Goal: Information Seeking & Learning: Learn about a topic

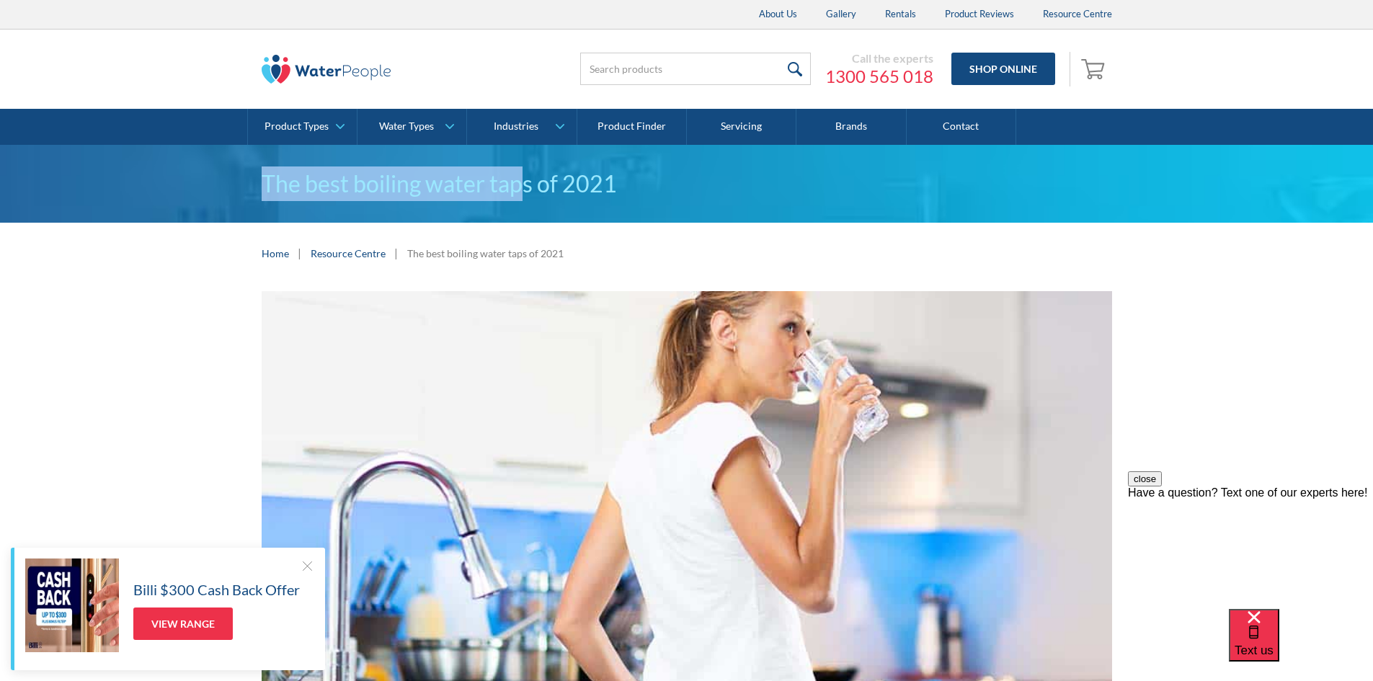
drag, startPoint x: 237, startPoint y: 185, endPoint x: 521, endPoint y: 183, distance: 284.0
click at [521, 183] on div "The best boiling water taps of 2021" at bounding box center [686, 184] width 1373 height 78
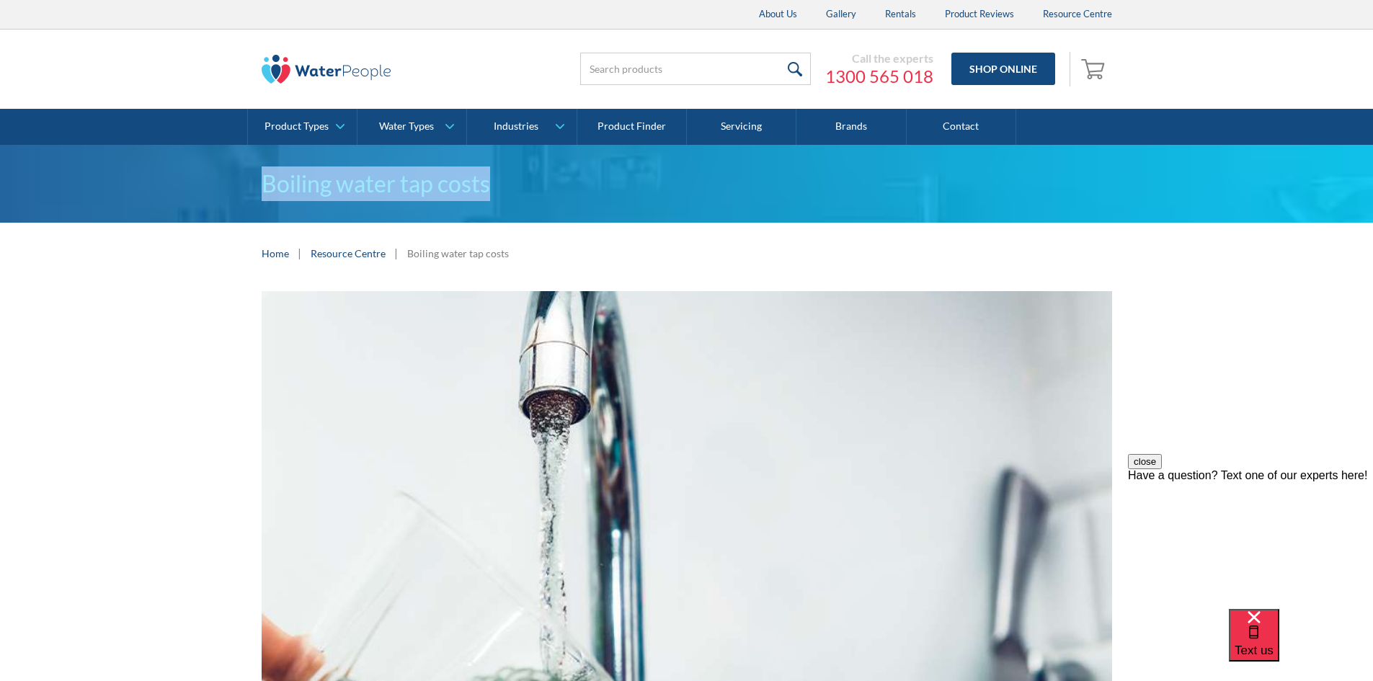
drag, startPoint x: 230, startPoint y: 185, endPoint x: 509, endPoint y: 187, distance: 279.0
click at [512, 190] on div "Boiling water tap costs" at bounding box center [686, 184] width 1373 height 78
copy h1 "Boiling water tap costs"
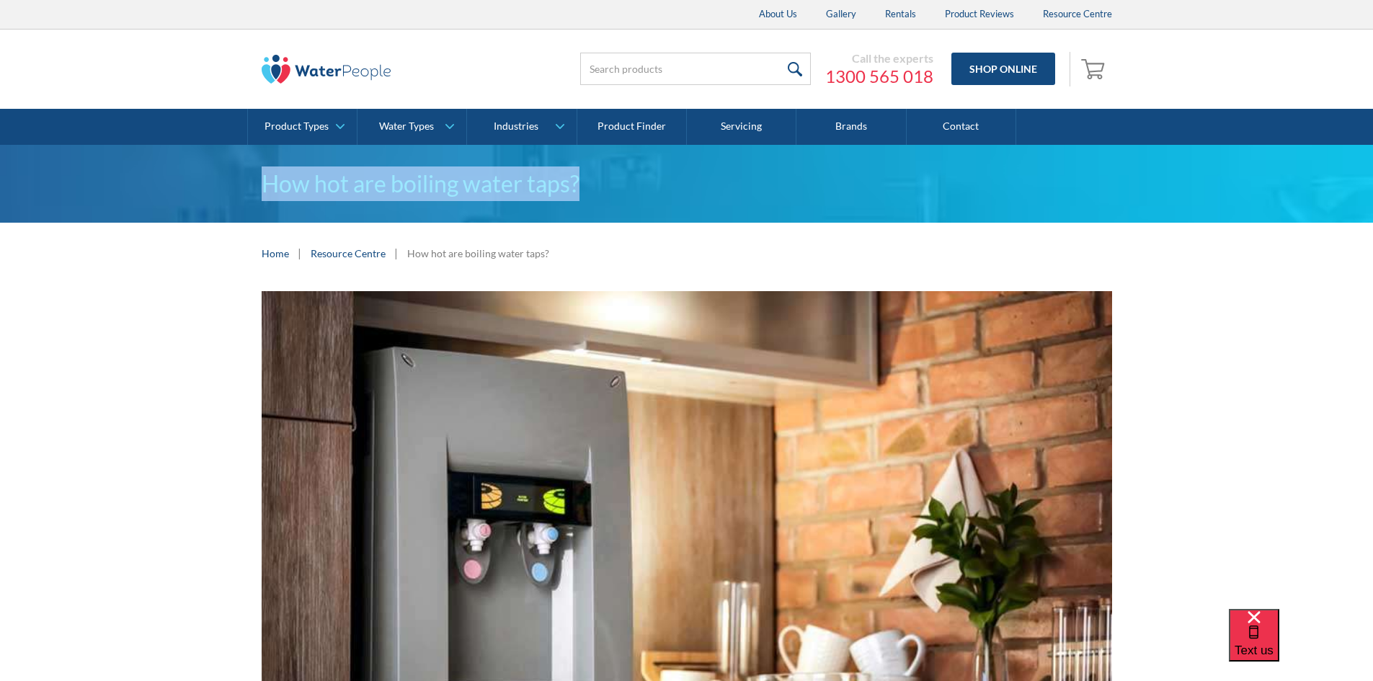
drag, startPoint x: 364, startPoint y: 174, endPoint x: 632, endPoint y: 177, distance: 267.5
click at [632, 177] on div "How hot are boiling water taps?" at bounding box center [686, 184] width 1373 height 78
copy h1 "How hot are boiling water taps?"
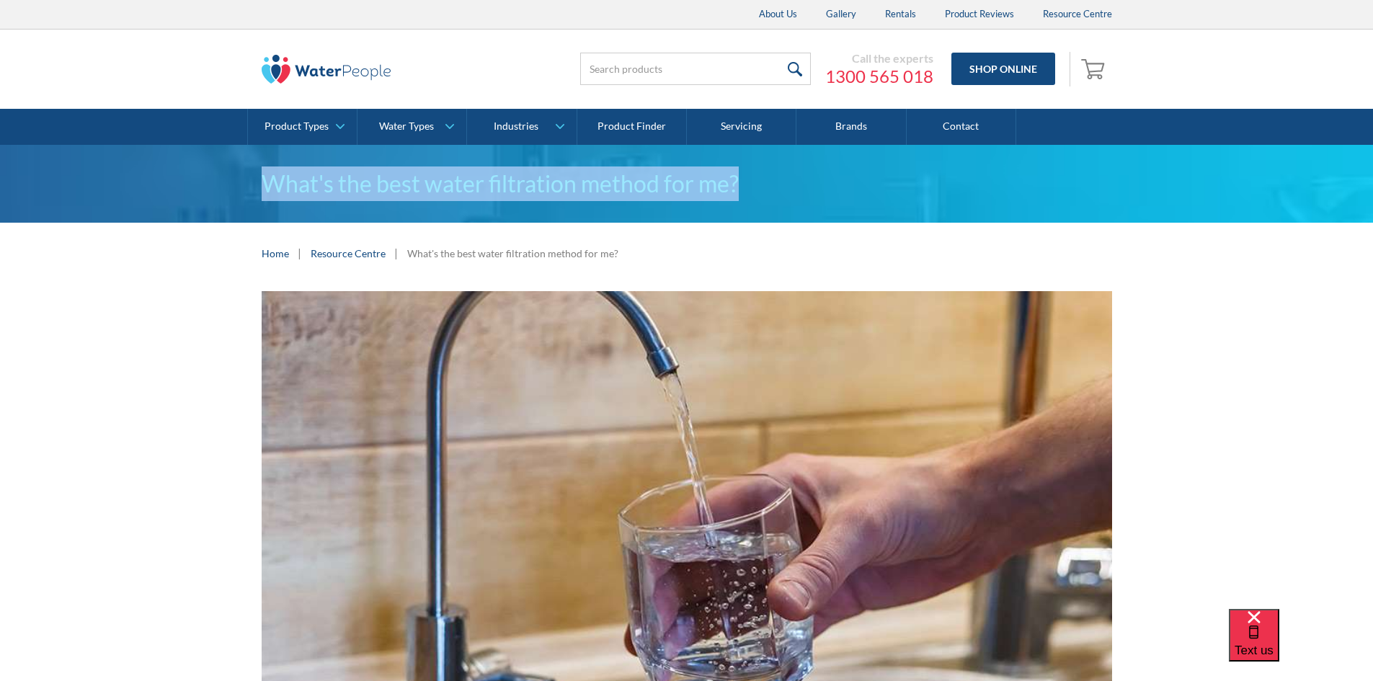
drag, startPoint x: 218, startPoint y: 187, endPoint x: 794, endPoint y: 169, distance: 576.3
click at [846, 187] on div "What's the best water filtration method for me?" at bounding box center [686, 184] width 1373 height 78
copy h1 "What's the best water filtration method for me?"
